Goal: Obtain resource: Download file/media

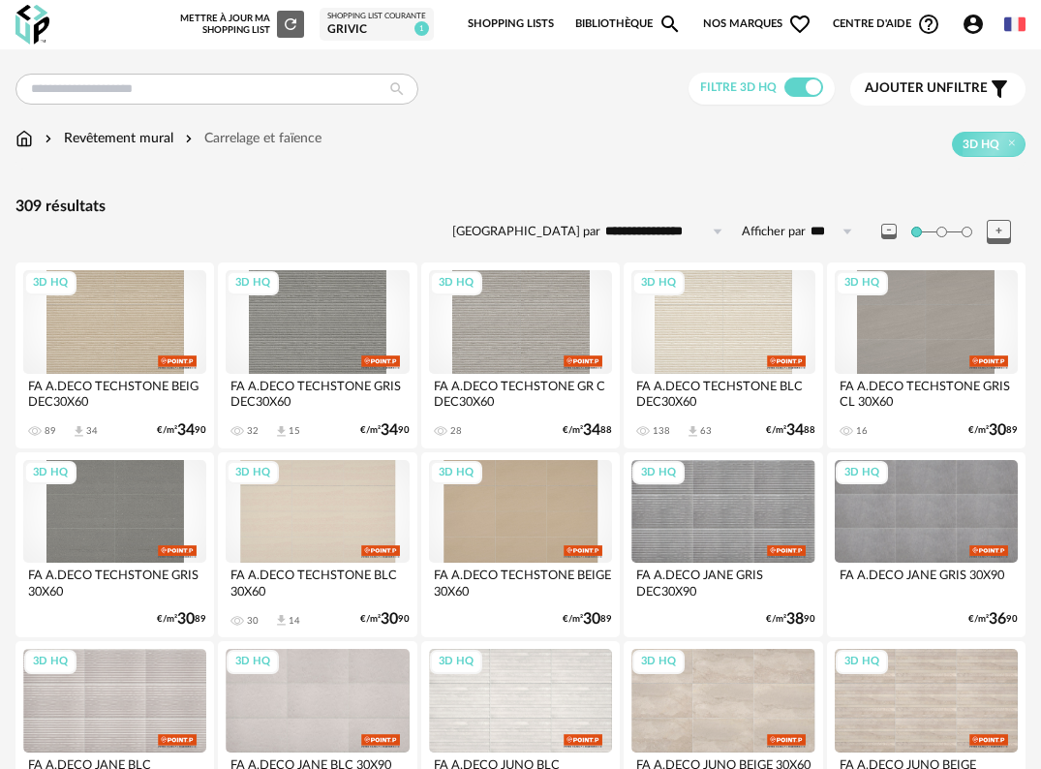
click at [969, 87] on span "Ajouter un filtre" at bounding box center [926, 88] width 123 height 16
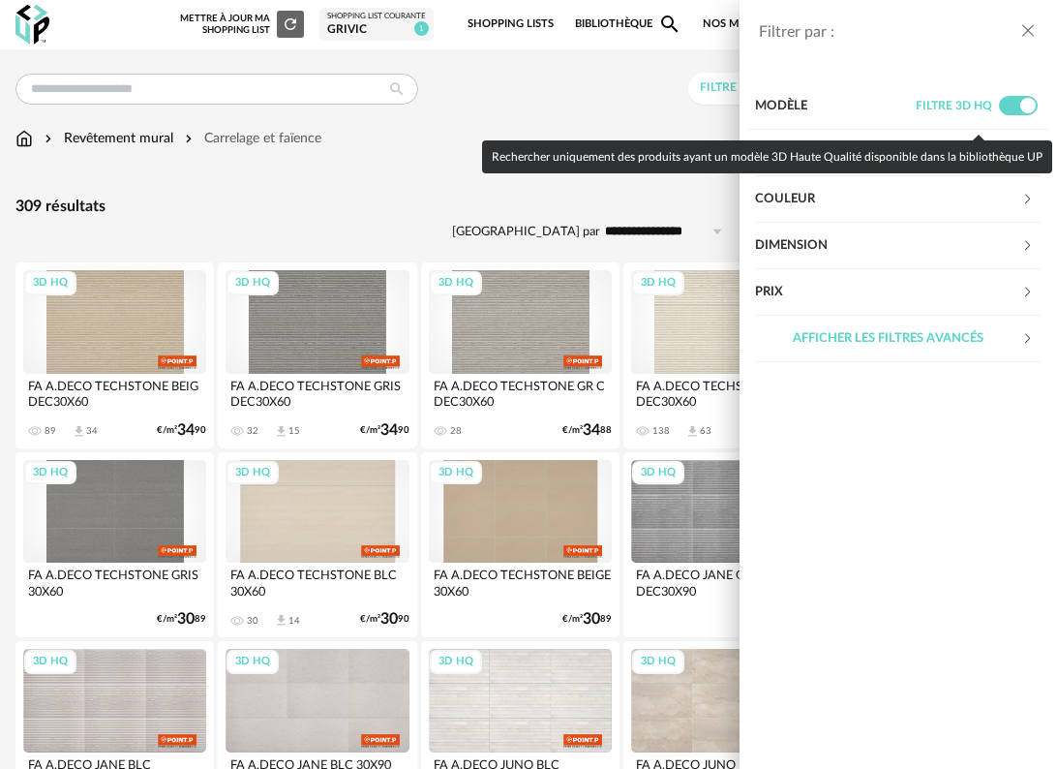
click at [1015, 201] on div "Couleur" at bounding box center [888, 199] width 266 height 46
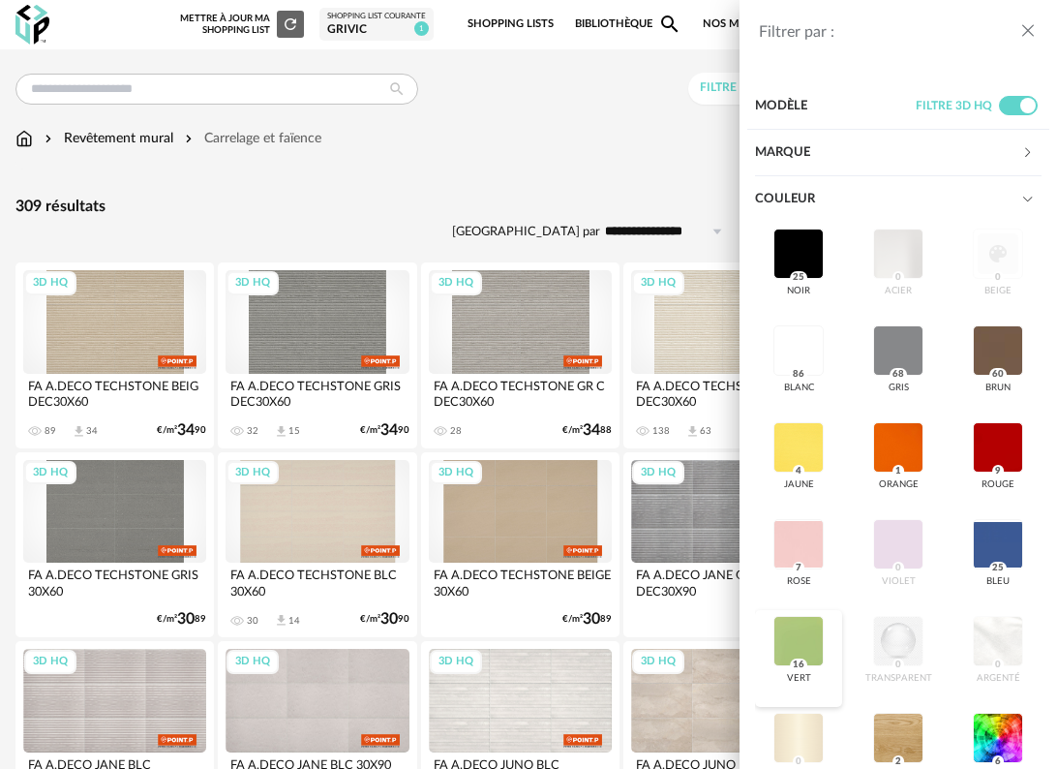
click at [793, 647] on div at bounding box center [799, 641] width 50 height 50
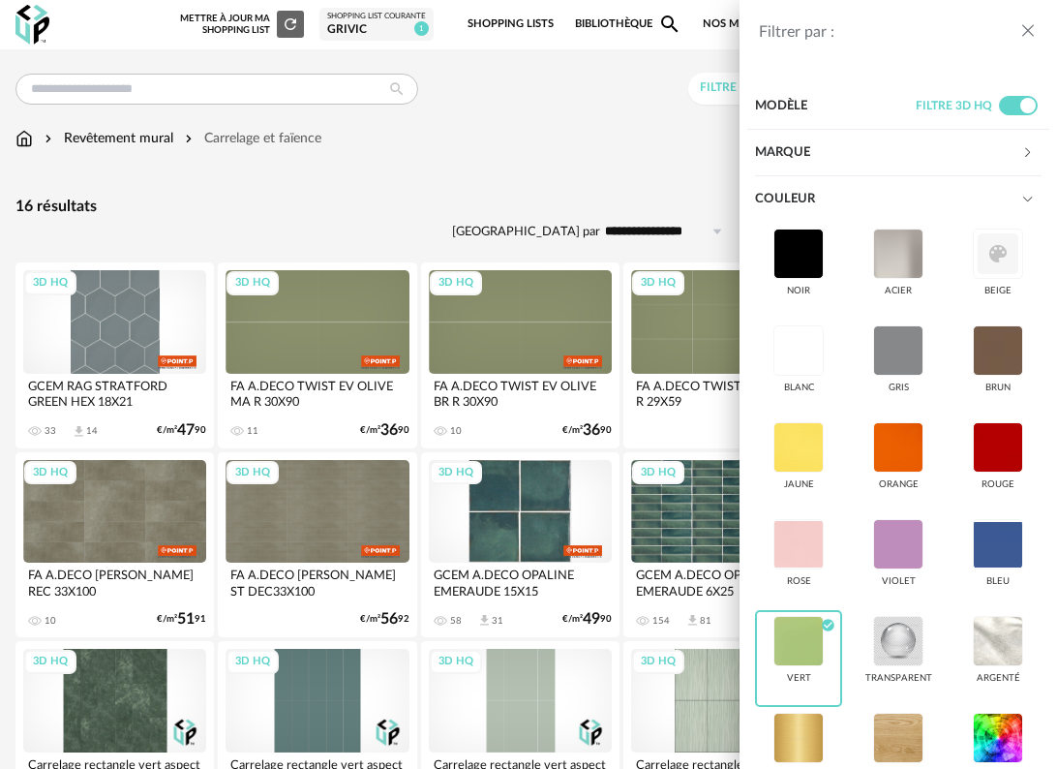
click at [1028, 28] on icon "close drawer" at bounding box center [1028, 30] width 19 height 19
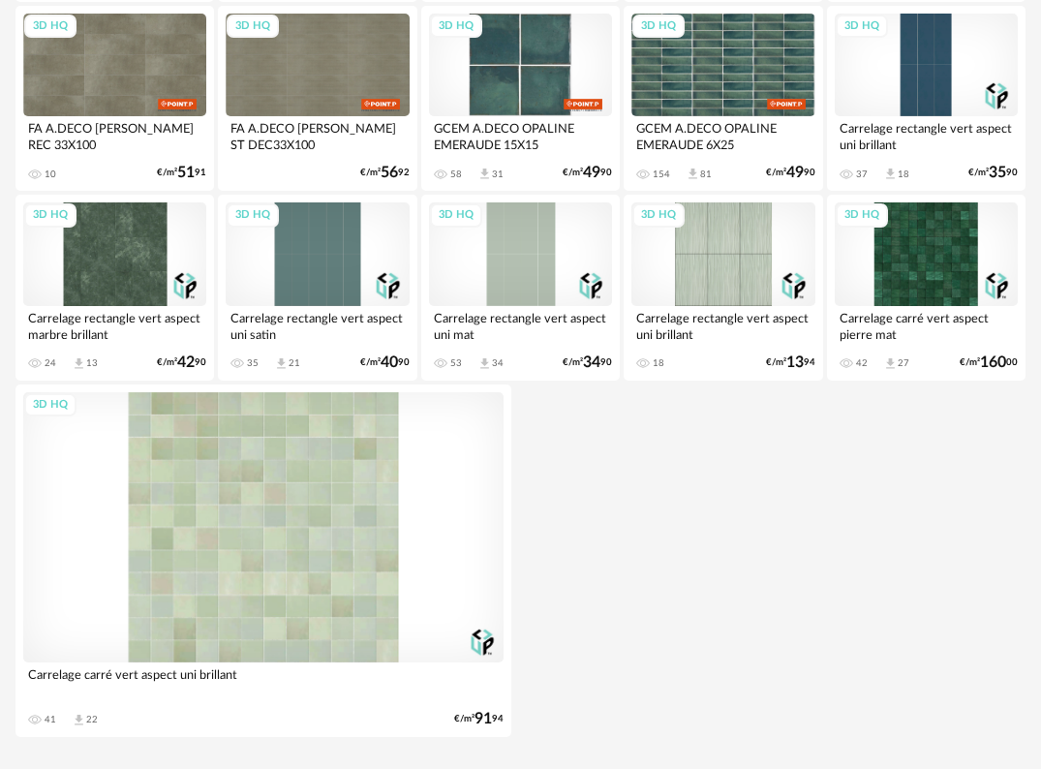
scroll to position [484, 0]
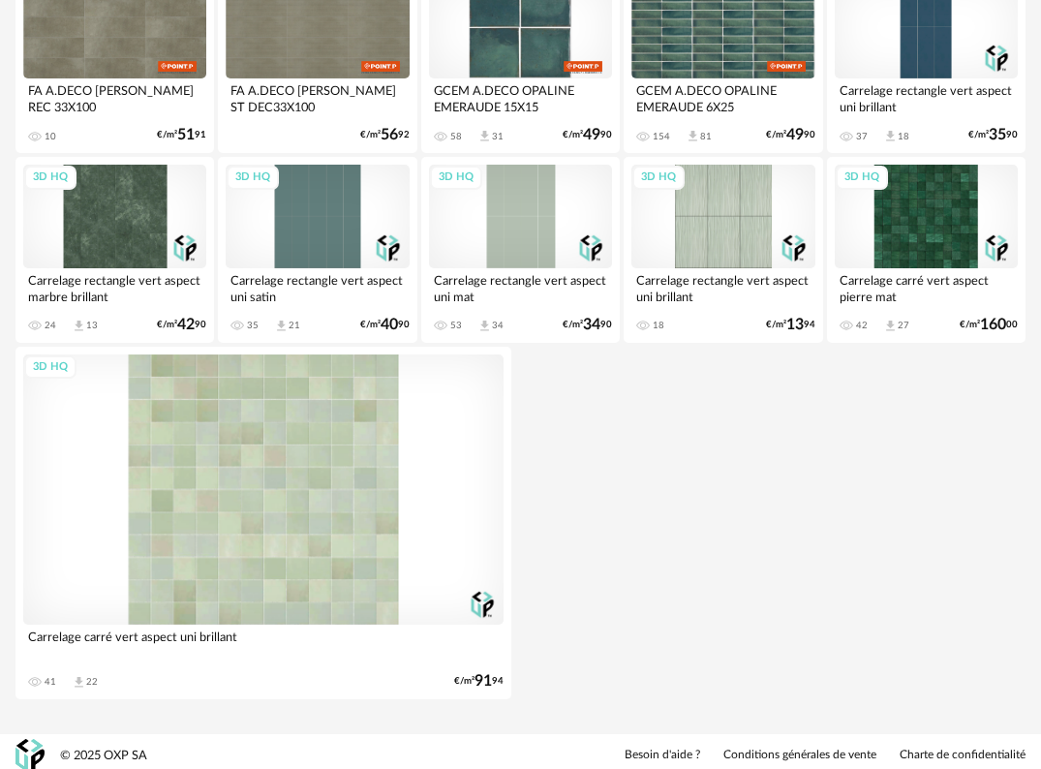
click at [366, 543] on div "3D HQ" at bounding box center [263, 489] width 480 height 270
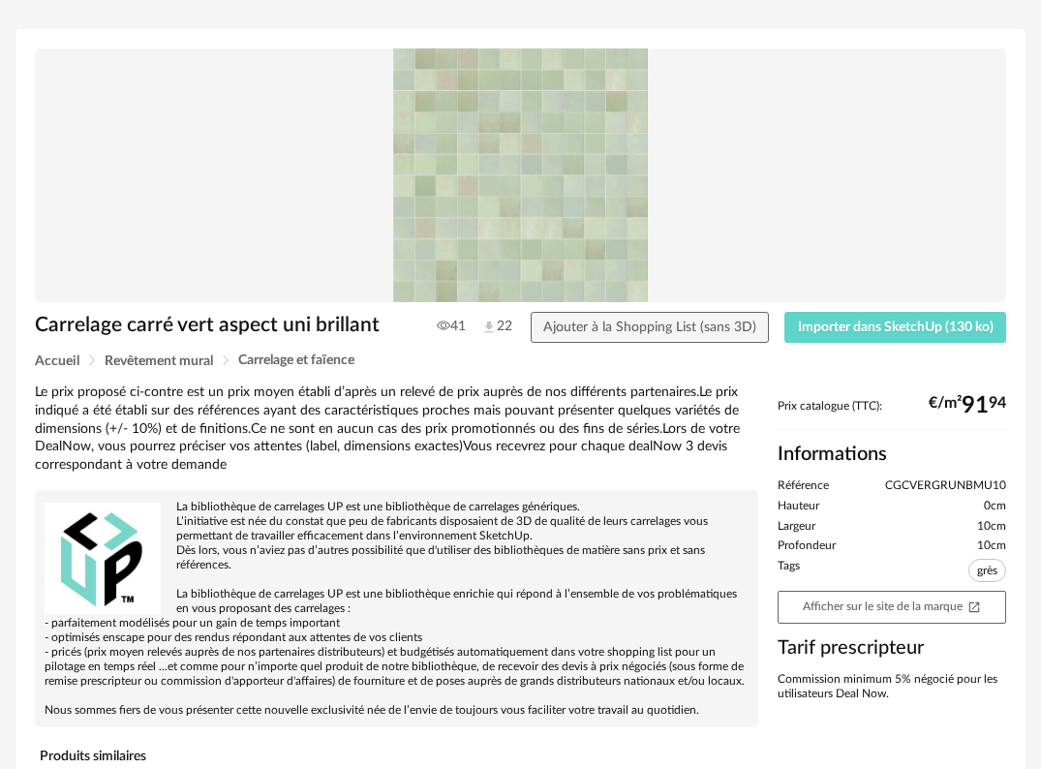
scroll to position [366, 0]
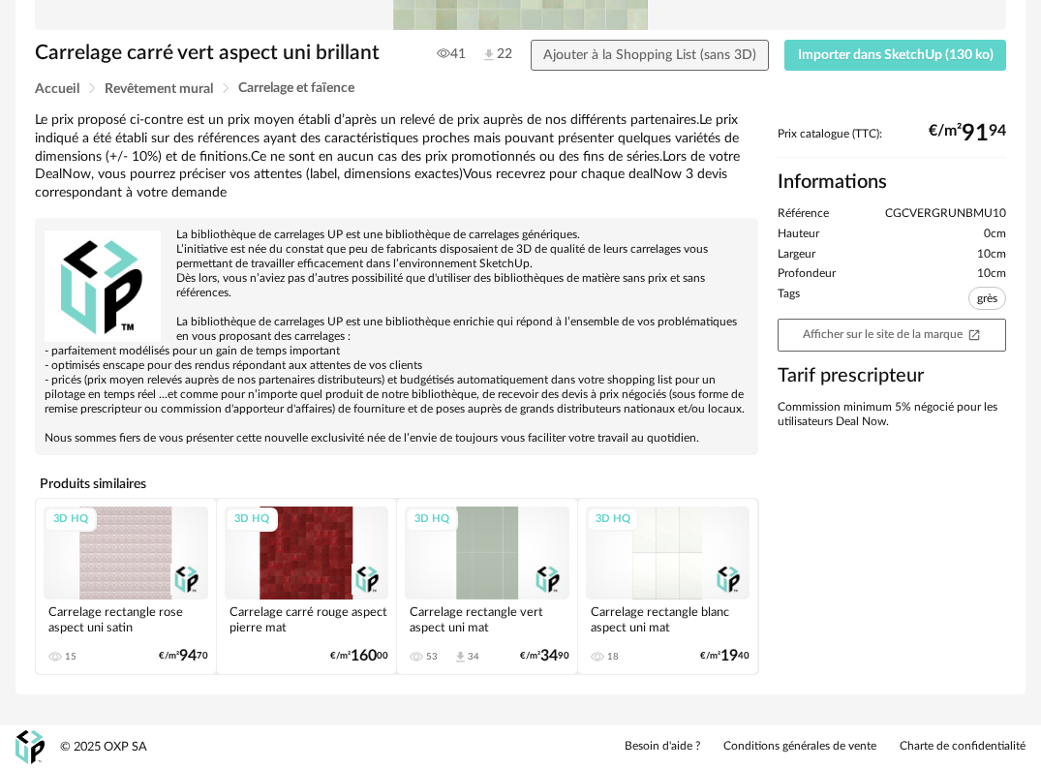
click at [488, 568] on div "3D HQ" at bounding box center [487, 552] width 165 height 92
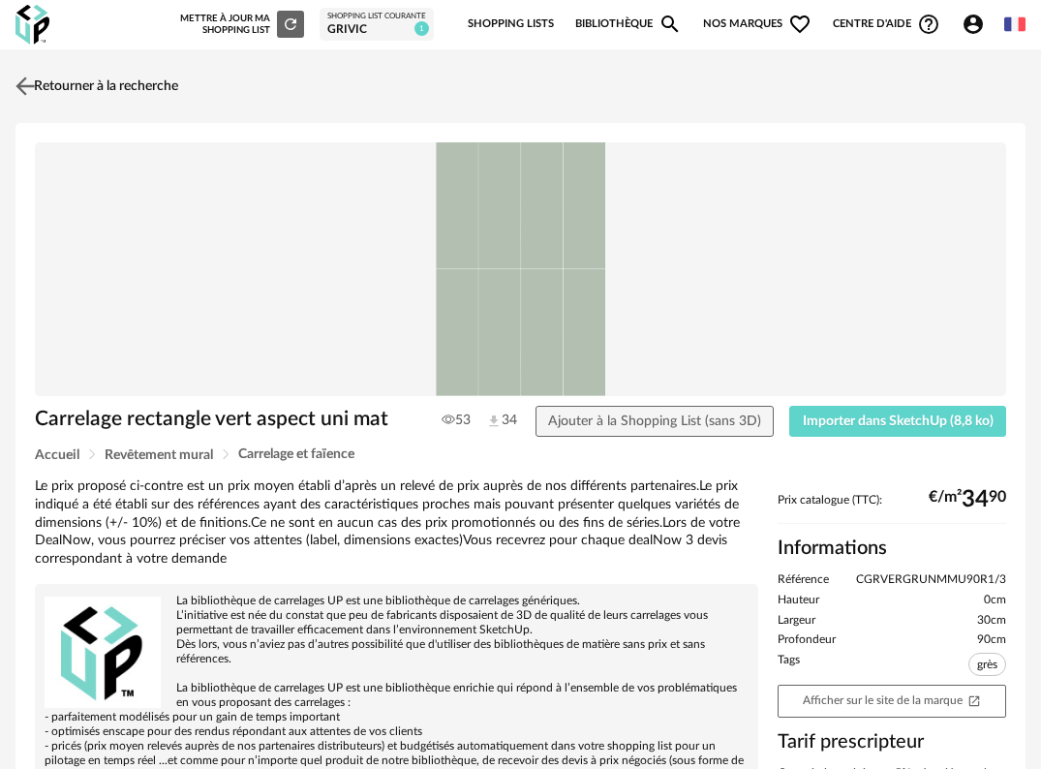
click at [28, 92] on img at bounding box center [26, 86] width 28 height 28
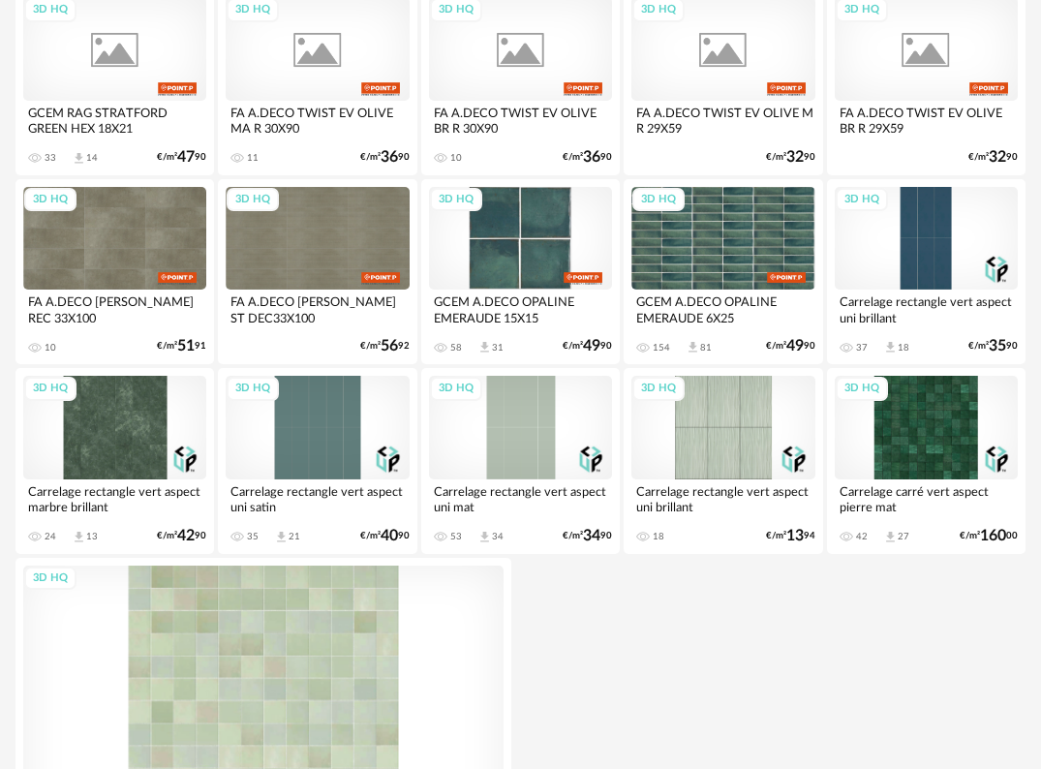
scroll to position [252, 0]
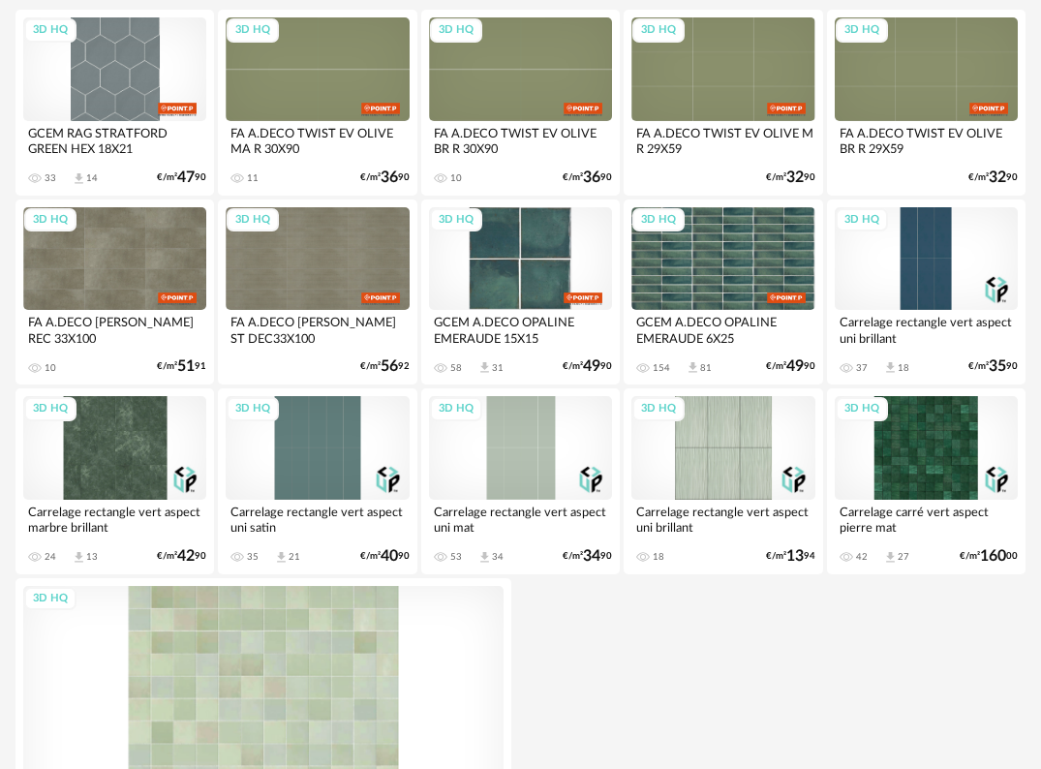
click at [703, 477] on div "3D HQ" at bounding box center [722, 448] width 183 height 104
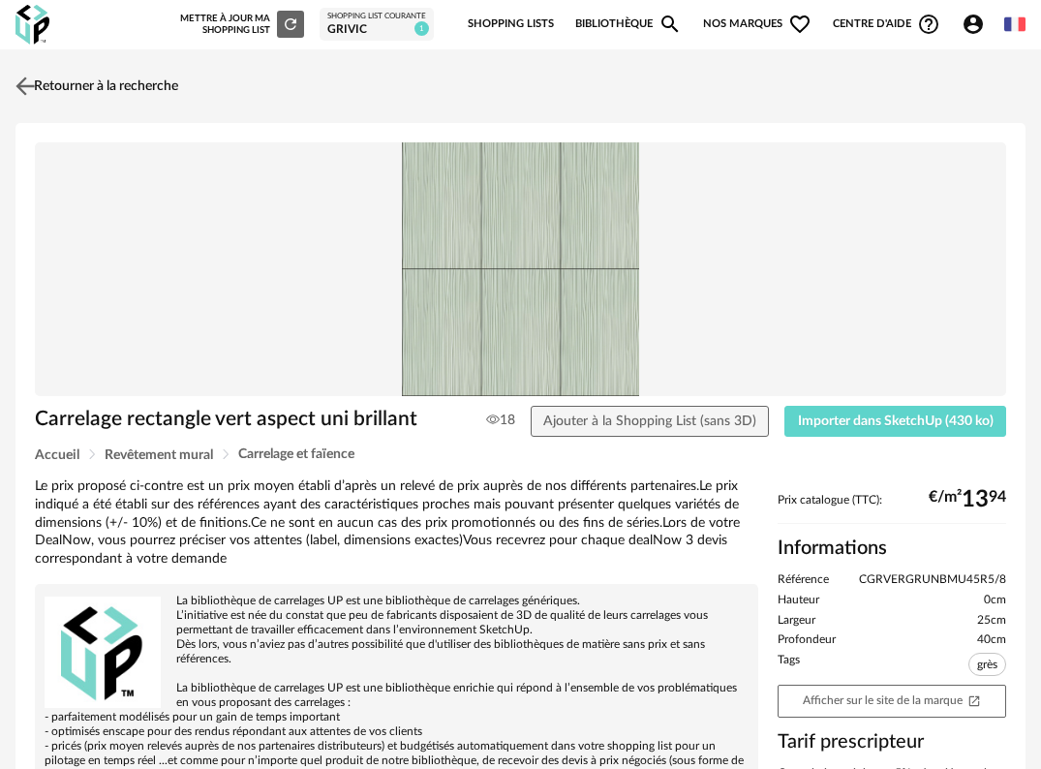
click at [37, 98] on img at bounding box center [26, 86] width 28 height 28
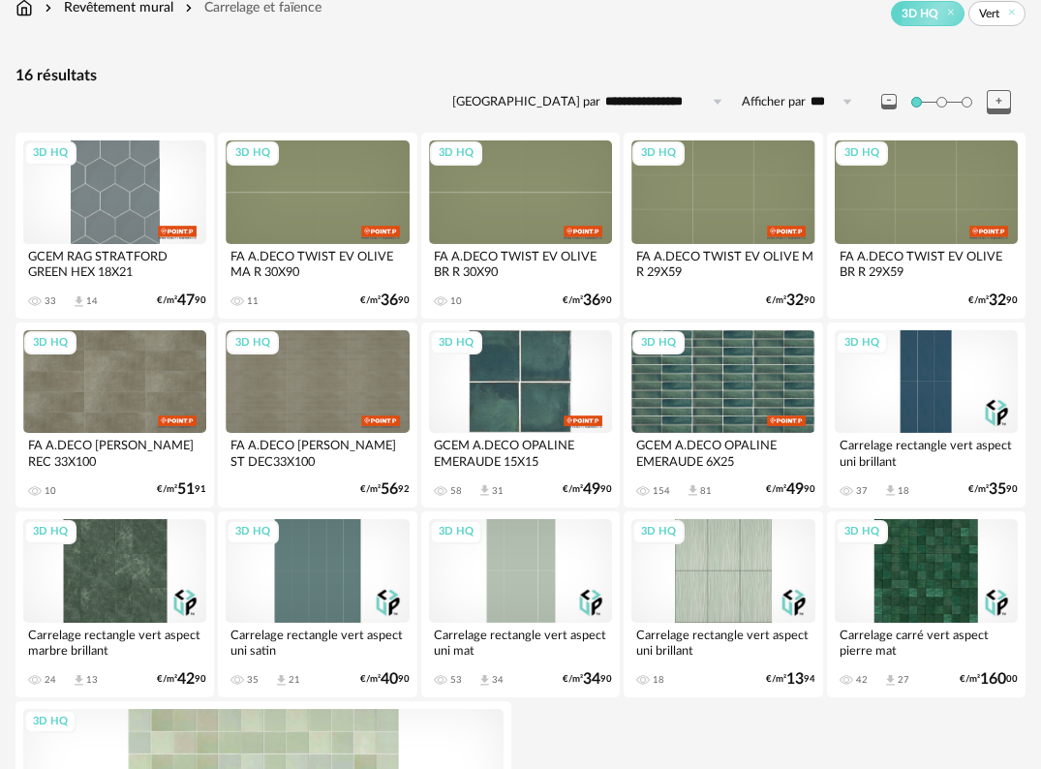
scroll to position [291, 0]
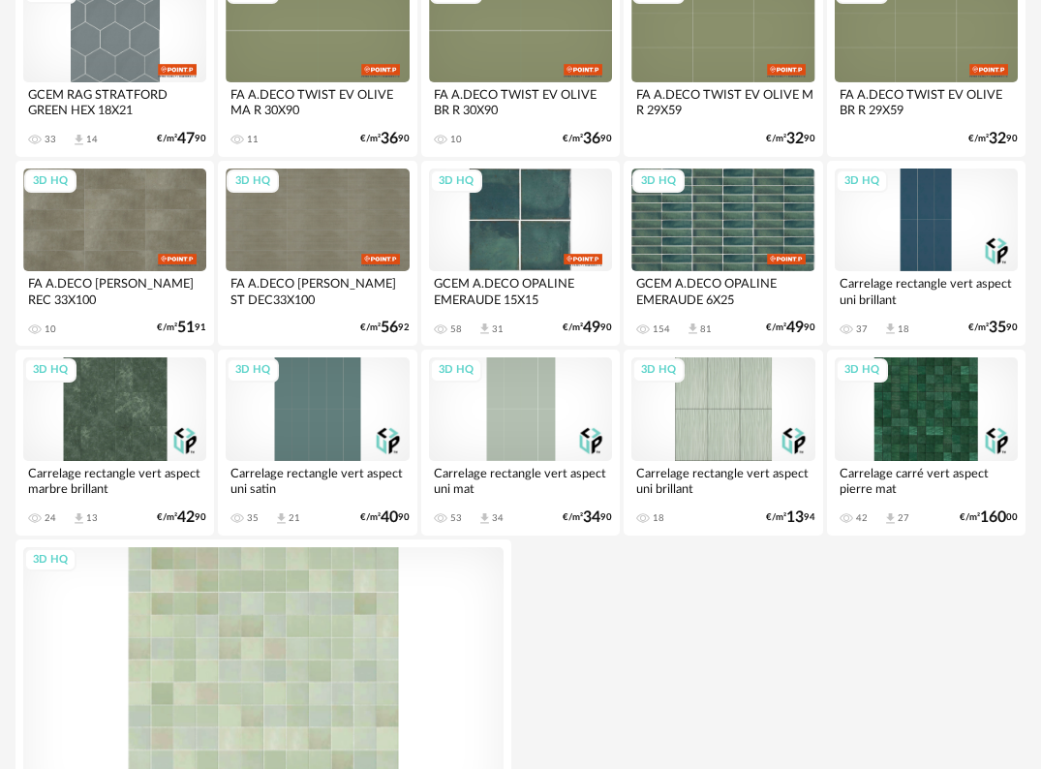
click at [296, 637] on div "3D HQ" at bounding box center [263, 682] width 480 height 270
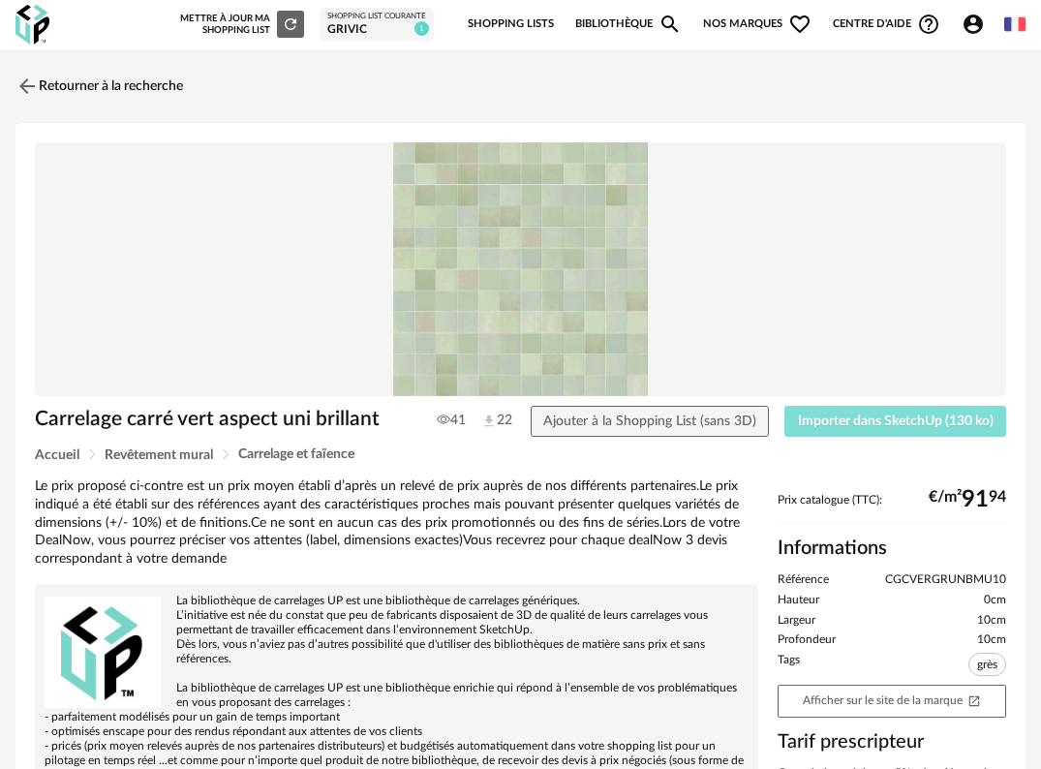
click at [885, 422] on span "Importer dans SketchUp (130 ko)" at bounding box center [896, 421] width 196 height 14
click at [71, 96] on link "Retourner à la recherche" at bounding box center [95, 86] width 168 height 43
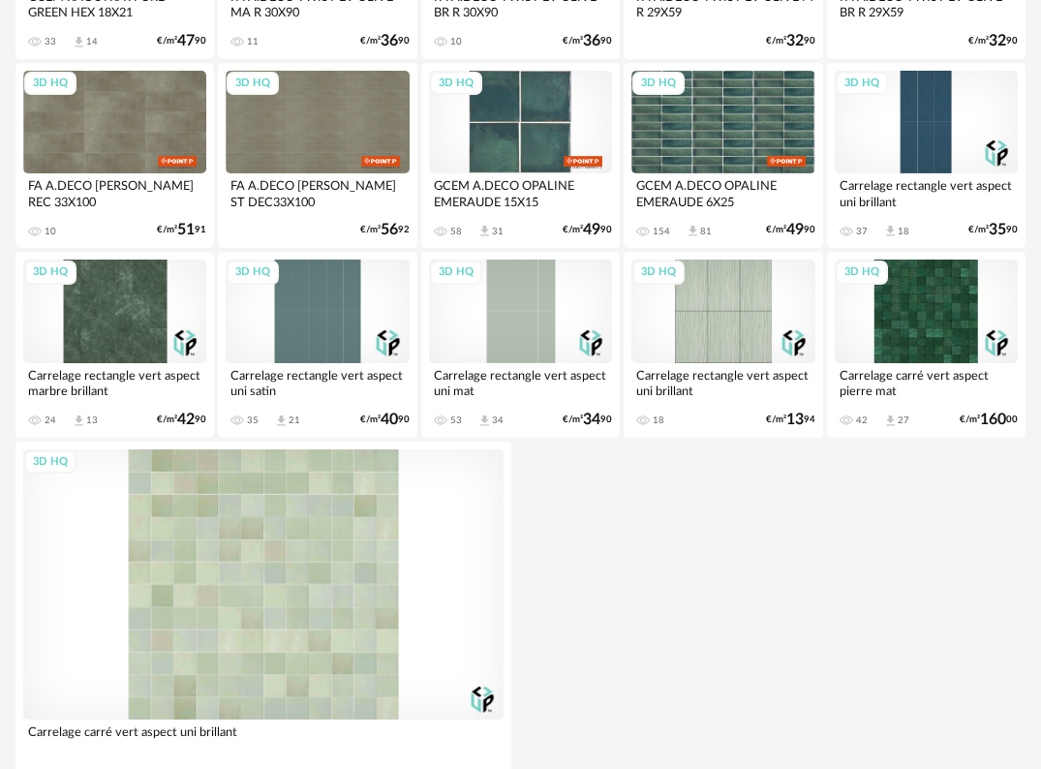
scroll to position [387, 0]
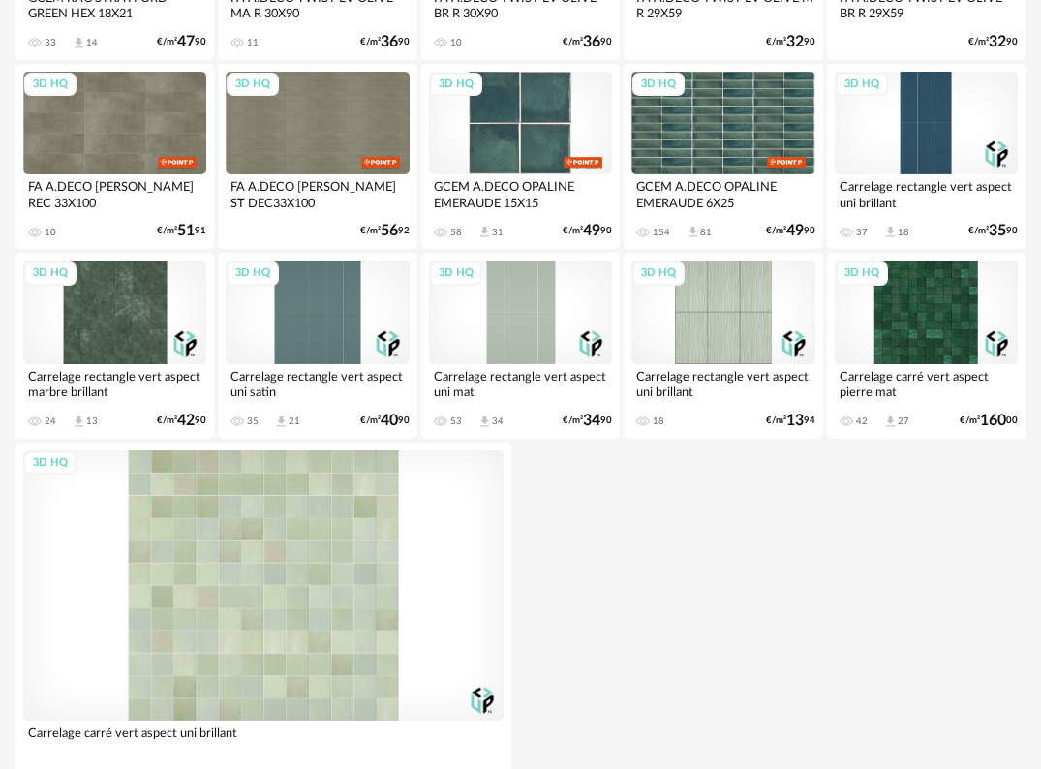
click at [498, 302] on div "3D HQ" at bounding box center [520, 312] width 183 height 104
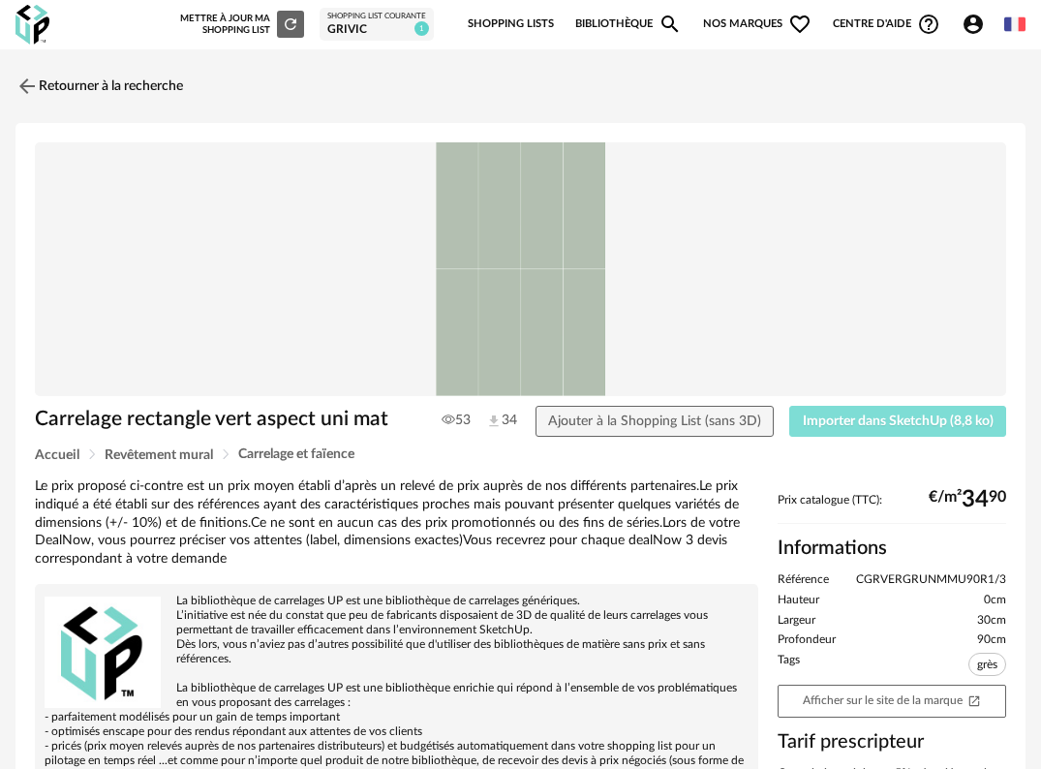
click at [905, 422] on span "Importer dans SketchUp (8,8 ko)" at bounding box center [898, 421] width 191 height 14
